Goal: Information Seeking & Learning: Learn about a topic

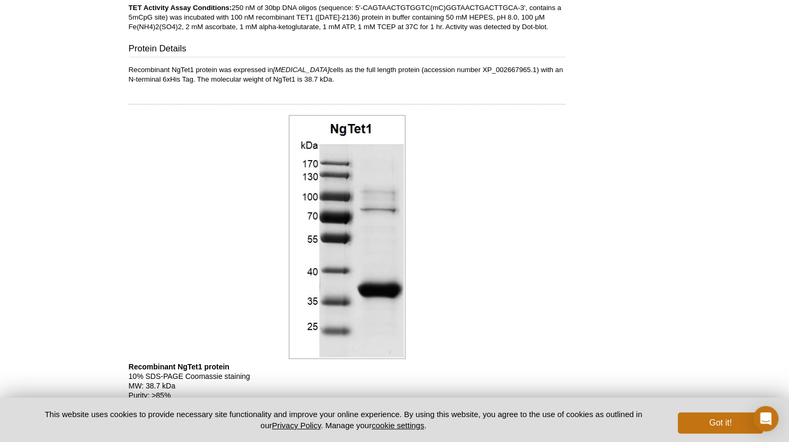
scroll to position [423, 0]
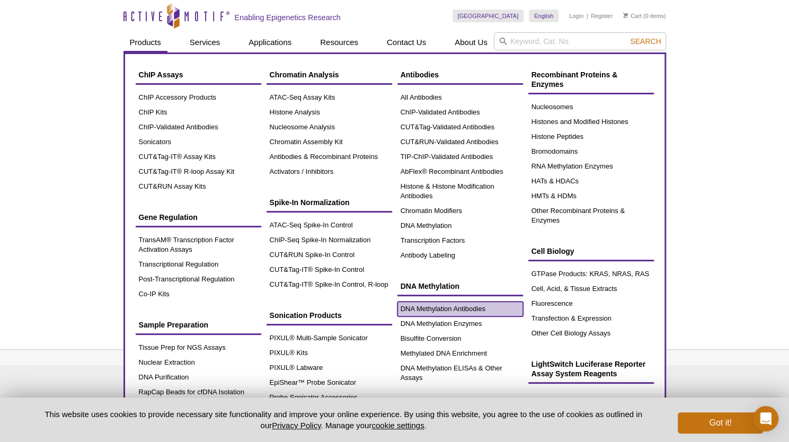
click at [479, 308] on link "DNA Methylation Antibodies" at bounding box center [460, 308] width 126 height 15
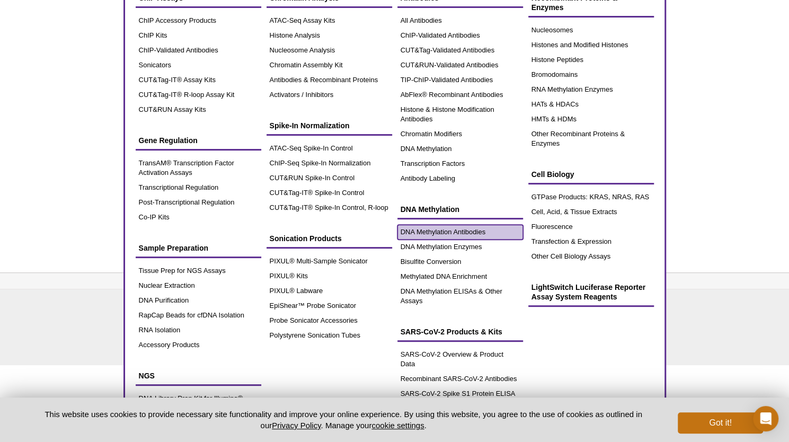
click at [460, 230] on link "DNA Methylation Antibodies" at bounding box center [460, 232] width 126 height 15
